Goal: Task Accomplishment & Management: Manage account settings

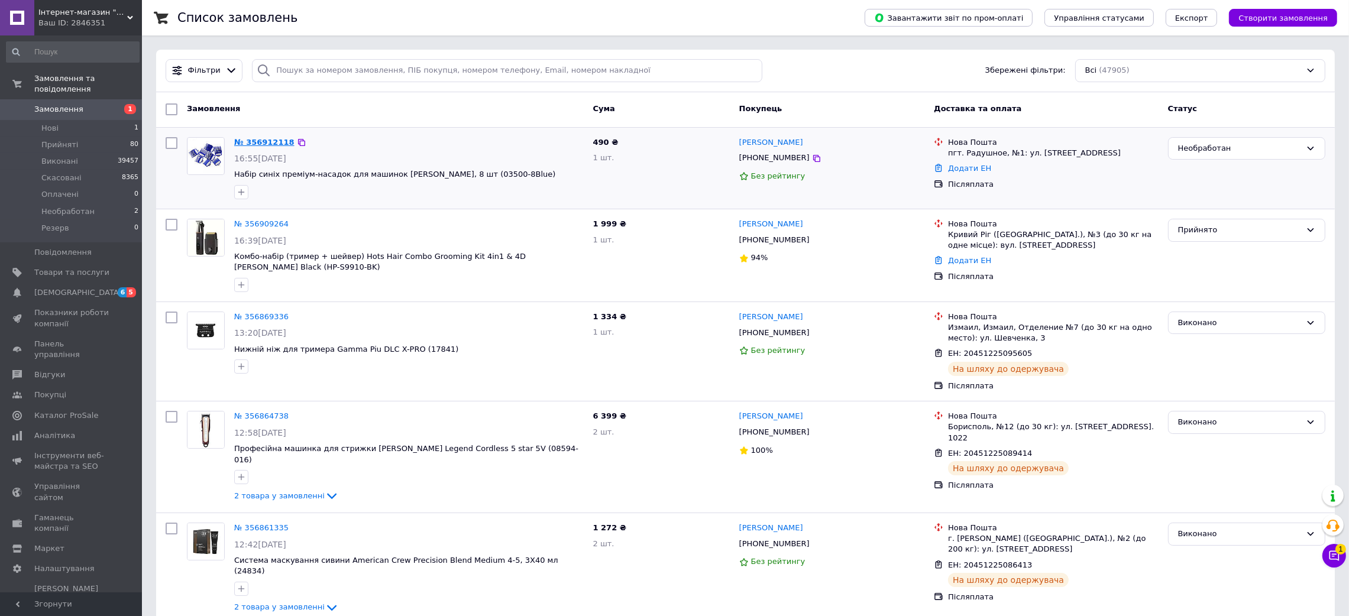
click at [265, 147] on link "№ 356912118" at bounding box center [264, 142] width 60 height 9
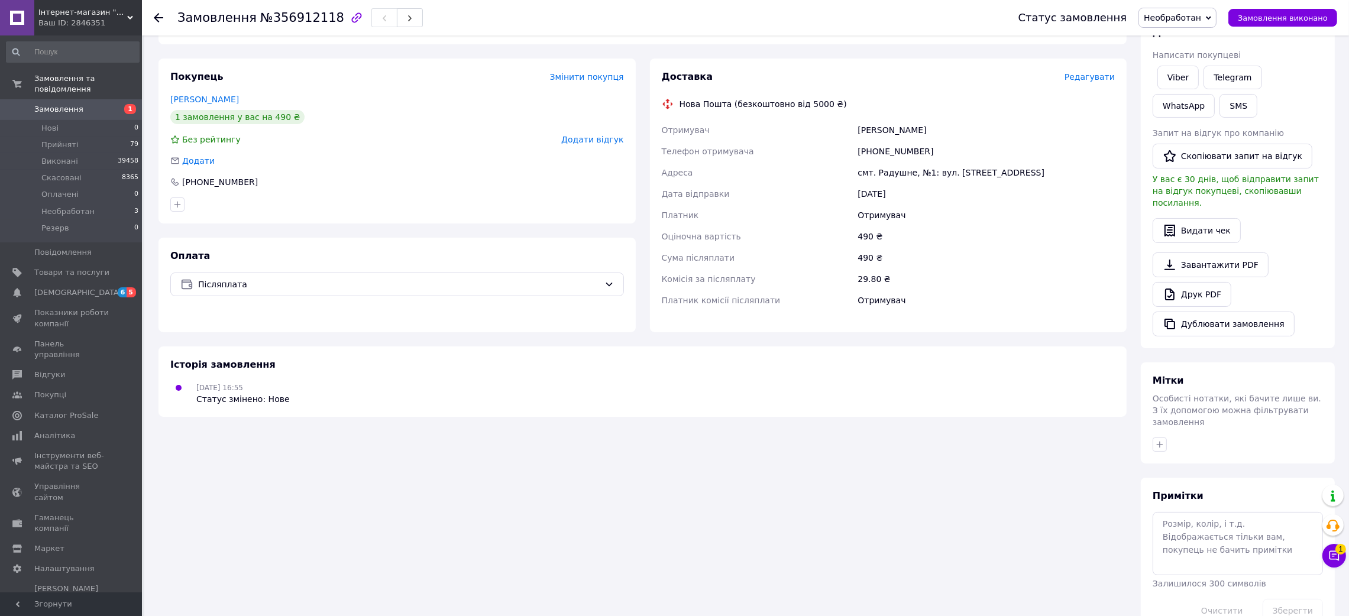
scroll to position [191, 0]
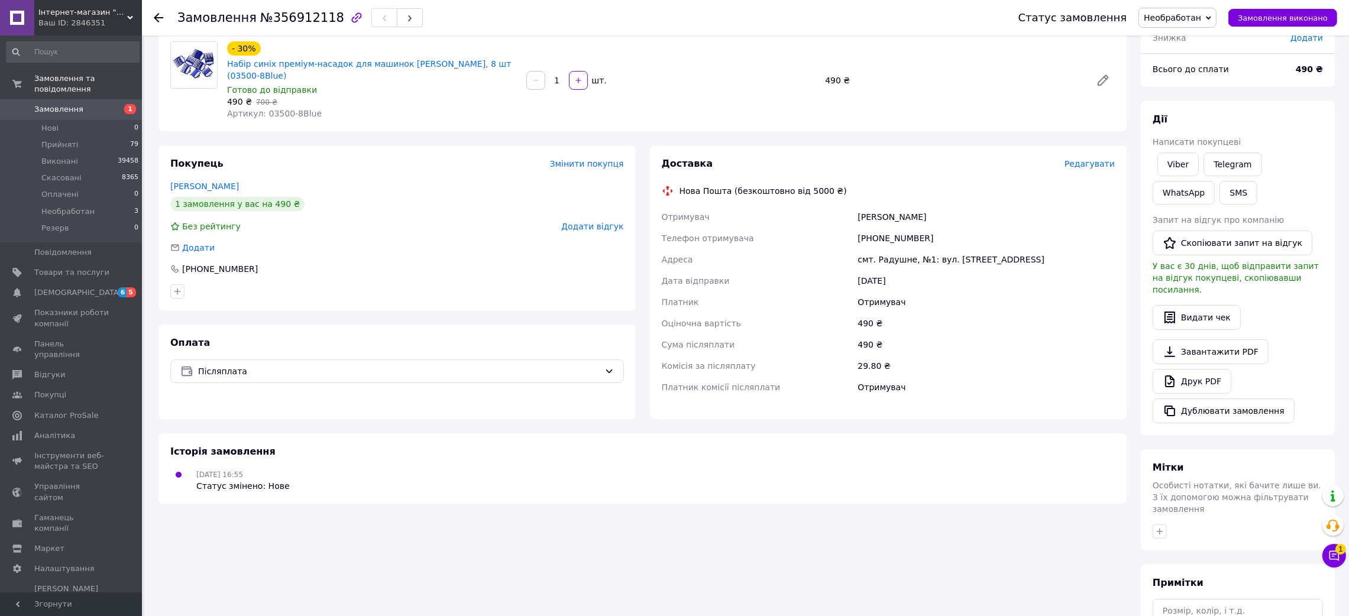
scroll to position [191, 0]
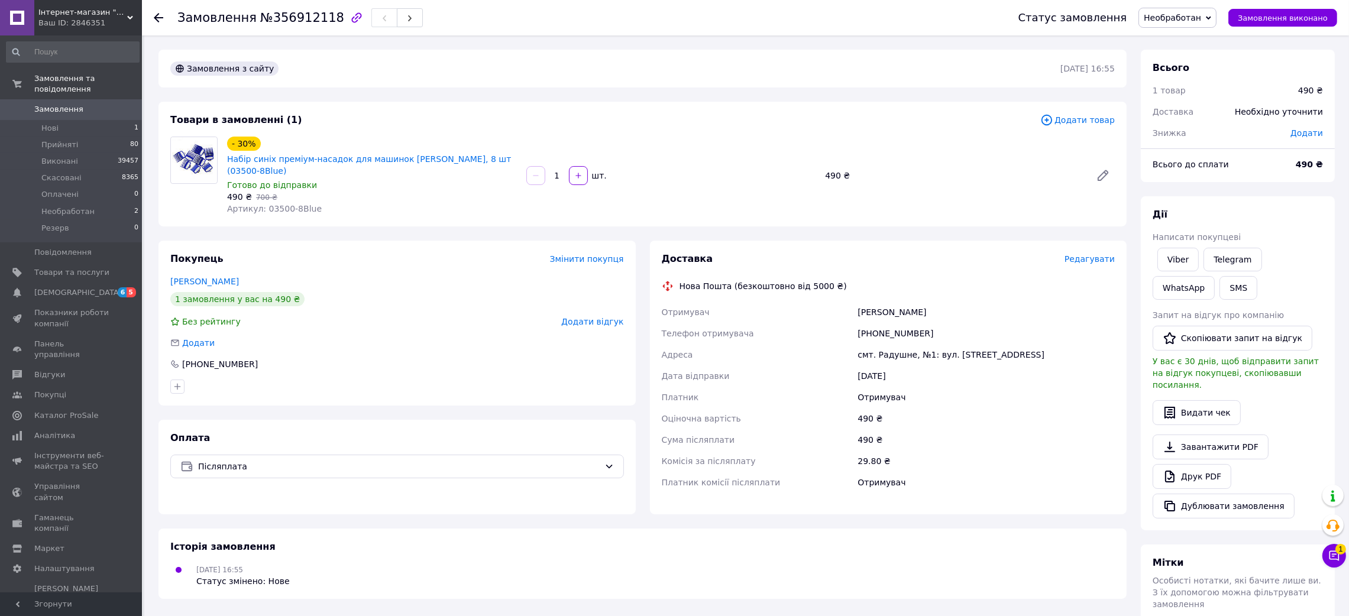
click at [68, 14] on span "Інтернет-магазин "Flattop"" at bounding box center [82, 12] width 89 height 11
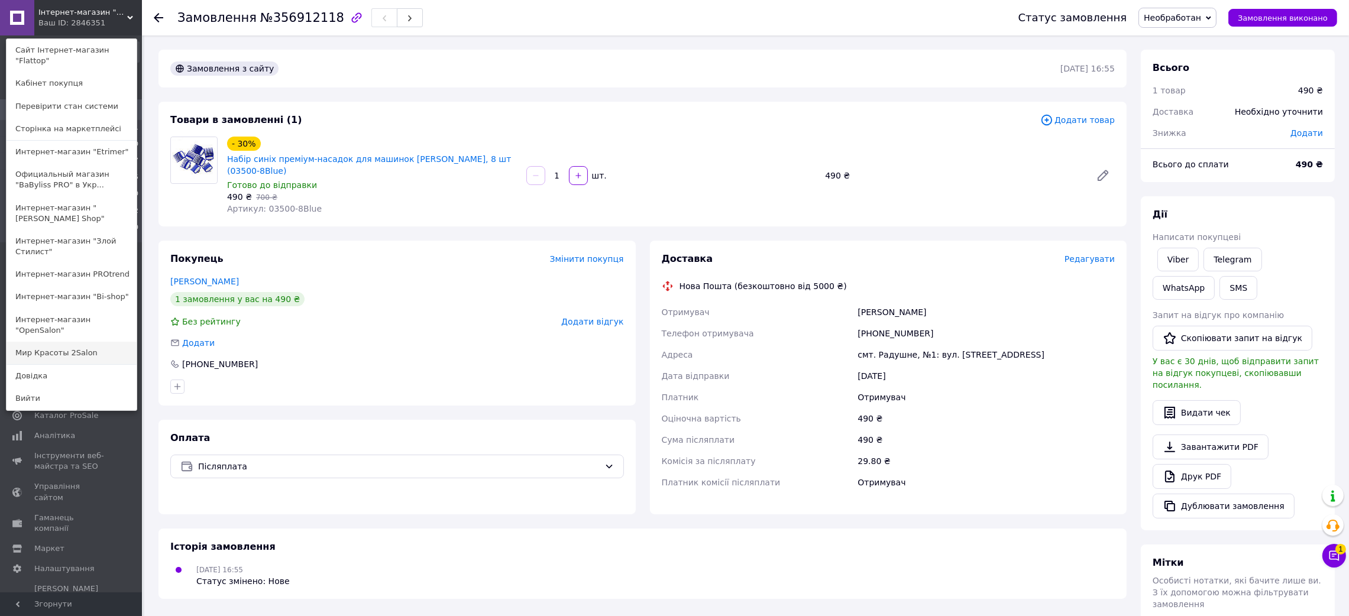
click at [76, 342] on link "Мир Красоты 2Salon" at bounding box center [72, 353] width 130 height 22
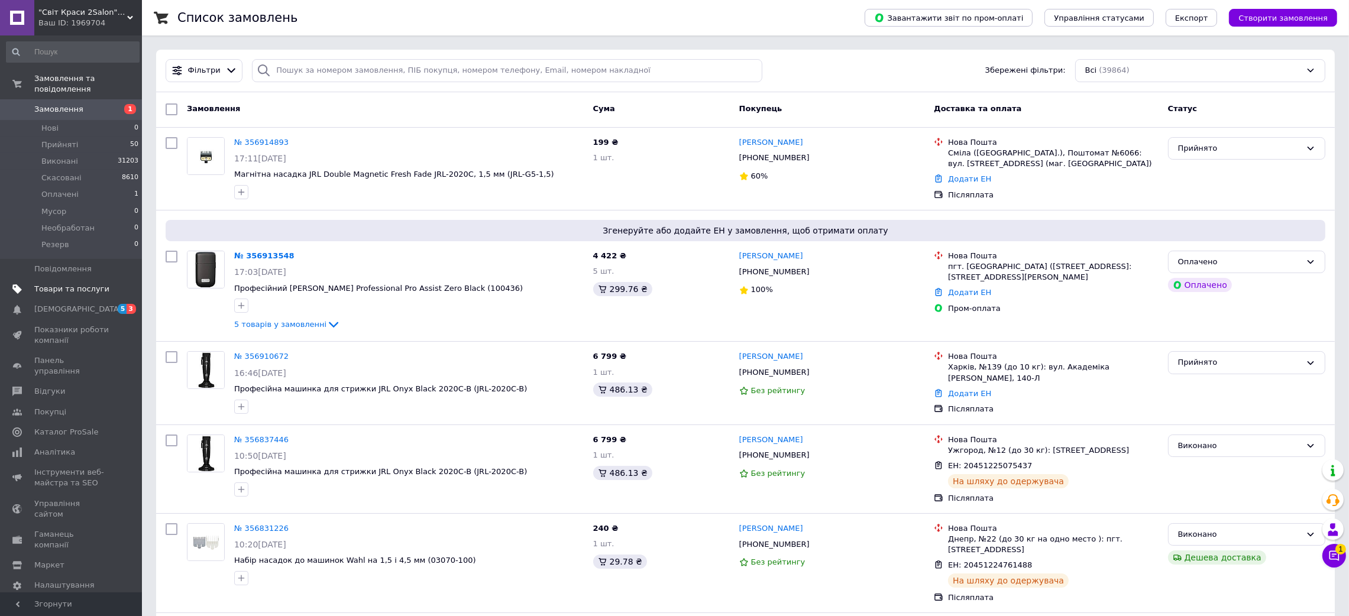
click at [79, 284] on span "Товари та послуги" at bounding box center [71, 289] width 75 height 11
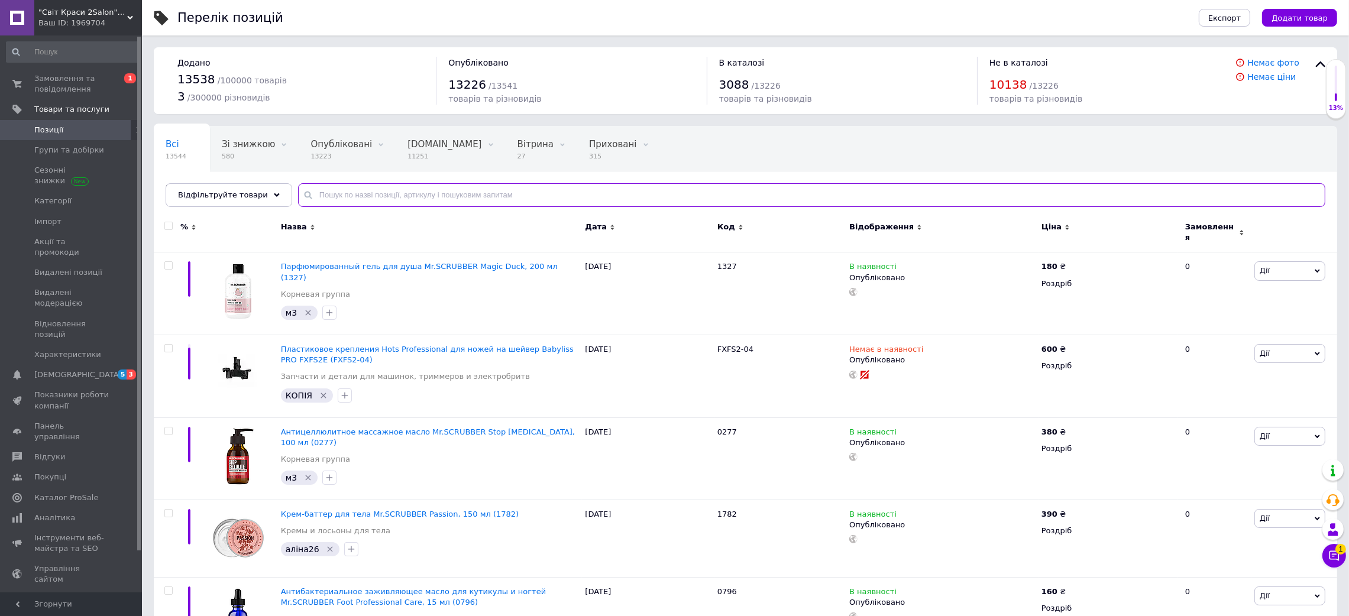
paste input "10704118"
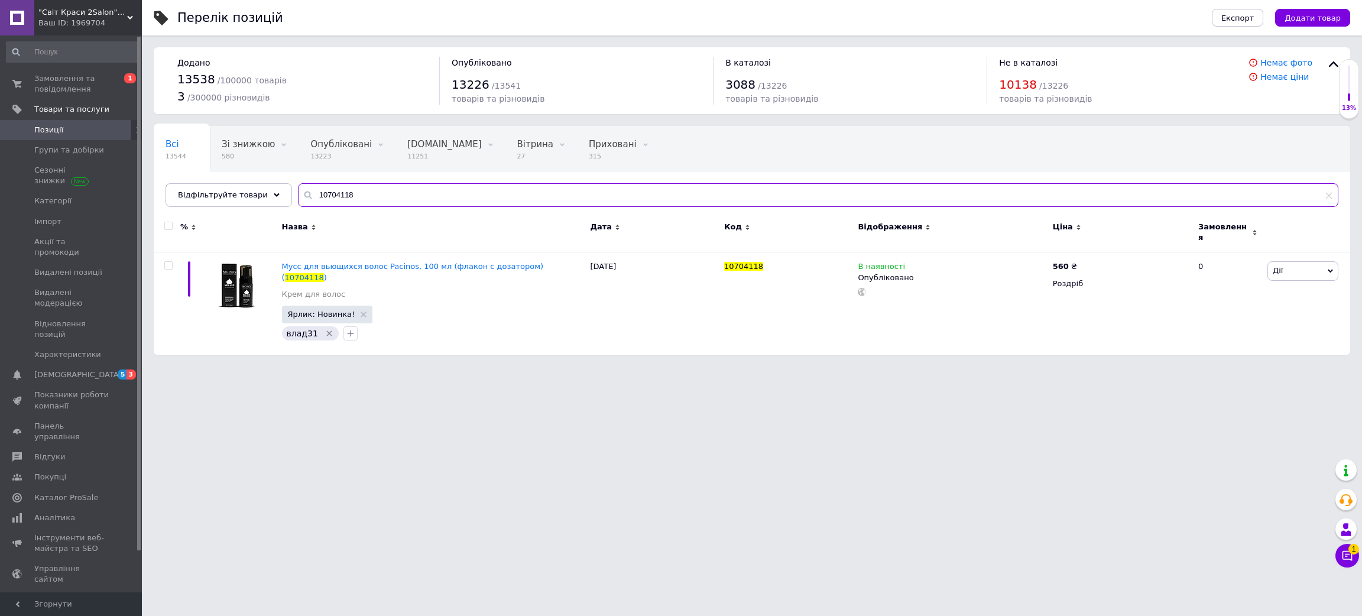
type input "10704118"
click at [205, 367] on html ""Світ Краси 2Salon" Інтернет-магазин Ваш ID: 1969704 Сайт "Світ Краси 2Salon" І…" at bounding box center [681, 183] width 1362 height 367
